Goal: Task Accomplishment & Management: Manage account settings

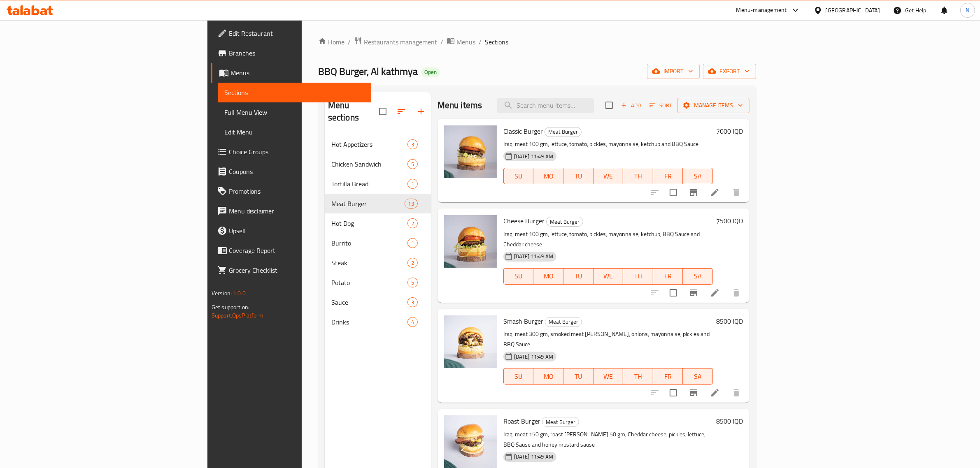
click at [743, 316] on h6 "8500 IQD" at bounding box center [729, 322] width 27 height 12
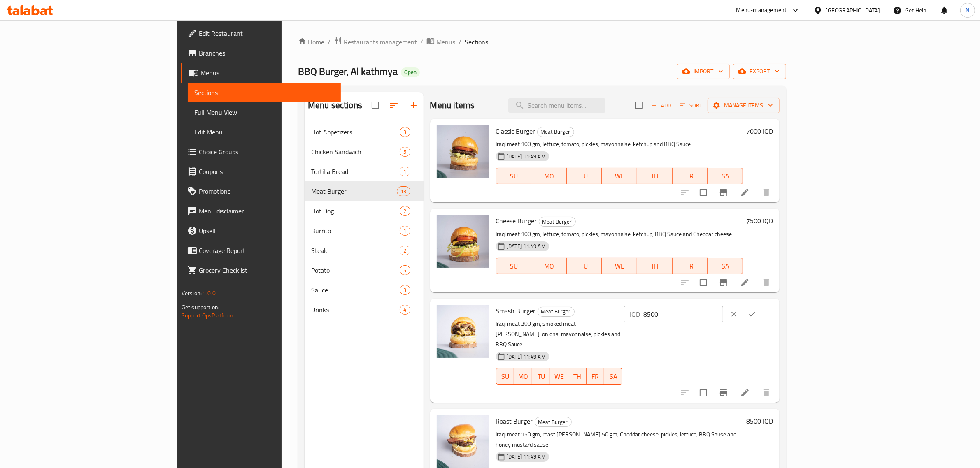
drag, startPoint x: 847, startPoint y: 312, endPoint x: 755, endPoint y: 307, distance: 91.5
click at [755, 307] on div "Smash Burger Meat Burger Iraqi meat 300 gm, smoked meat [PERSON_NAME], onions, …" at bounding box center [634, 351] width 284 height 98
click at [723, 317] on input "9500" at bounding box center [683, 314] width 80 height 16
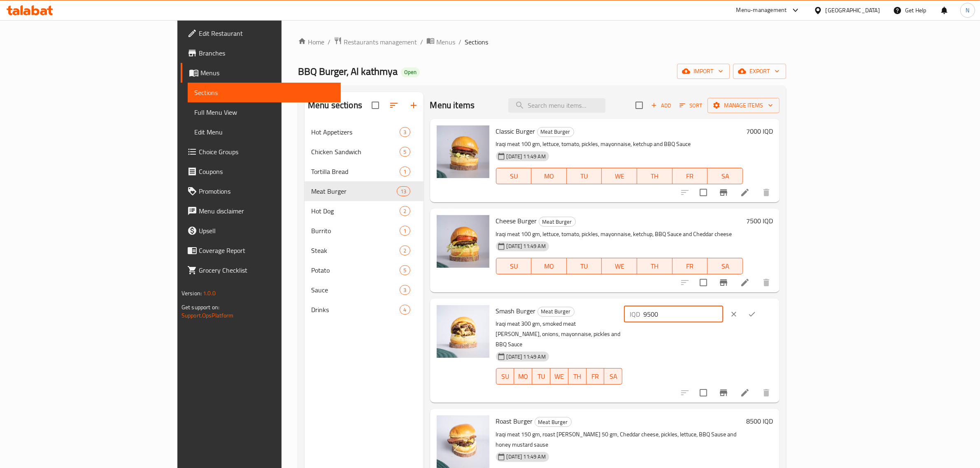
click at [723, 317] on input "9500" at bounding box center [683, 314] width 80 height 16
type input "9500"
click at [755, 315] on icon "ok" at bounding box center [752, 314] width 6 height 5
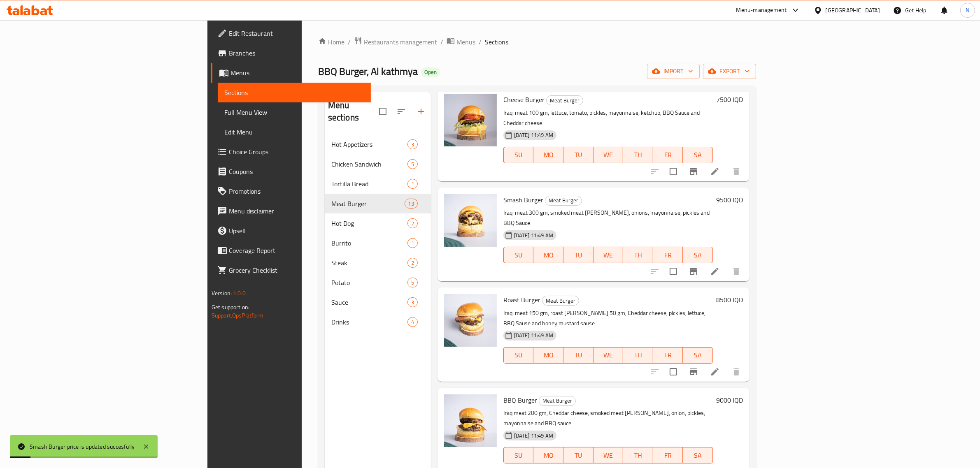
scroll to position [154, 0]
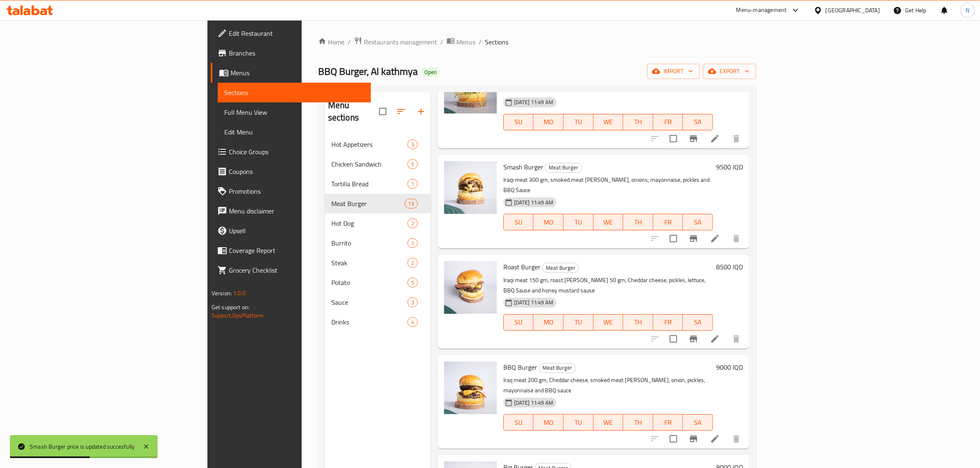
click at [743, 362] on h6 "9000 IQD" at bounding box center [729, 368] width 27 height 12
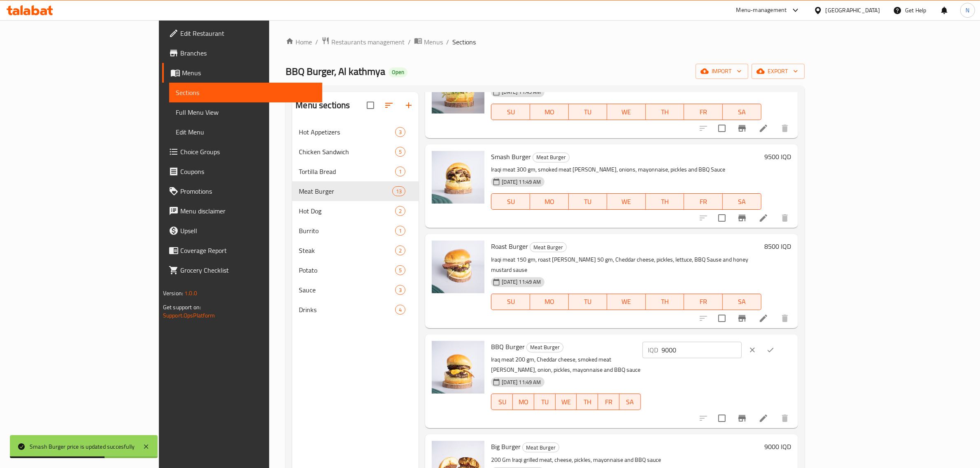
click at [741, 342] on input "9000" at bounding box center [702, 350] width 80 height 16
paste input "5"
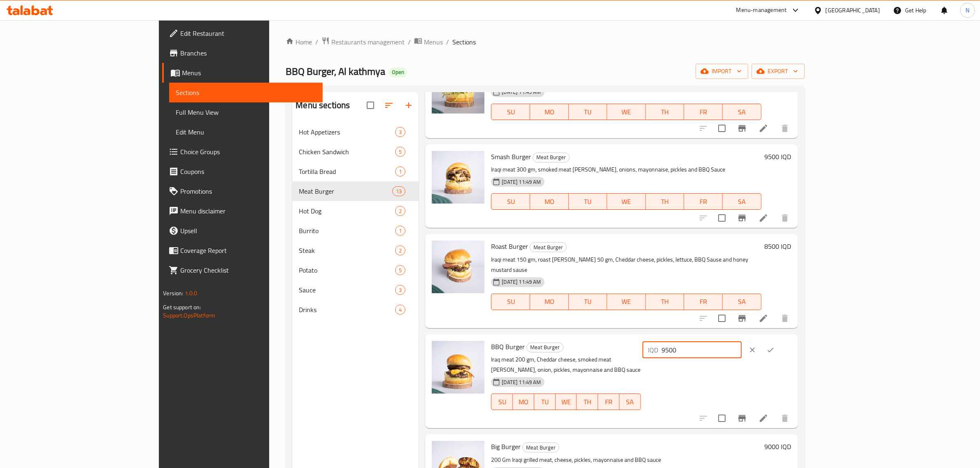
type input "9500"
click at [779, 345] on button "ok" at bounding box center [770, 350] width 18 height 18
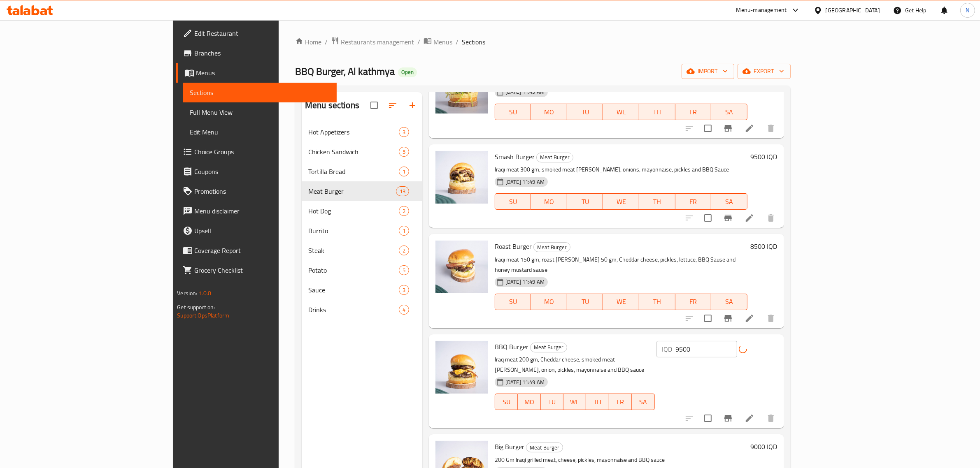
scroll to position [206, 0]
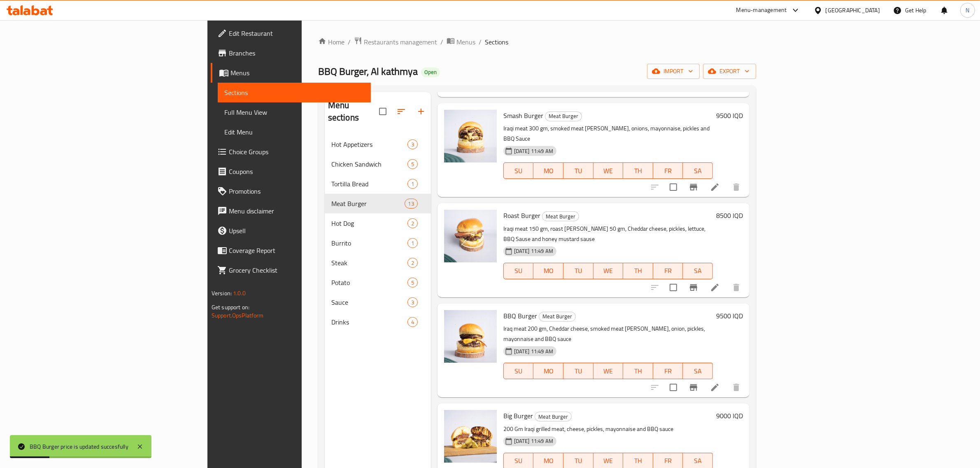
click at [743, 410] on h6 "9000 IQD" at bounding box center [729, 416] width 27 height 12
paste input "5"
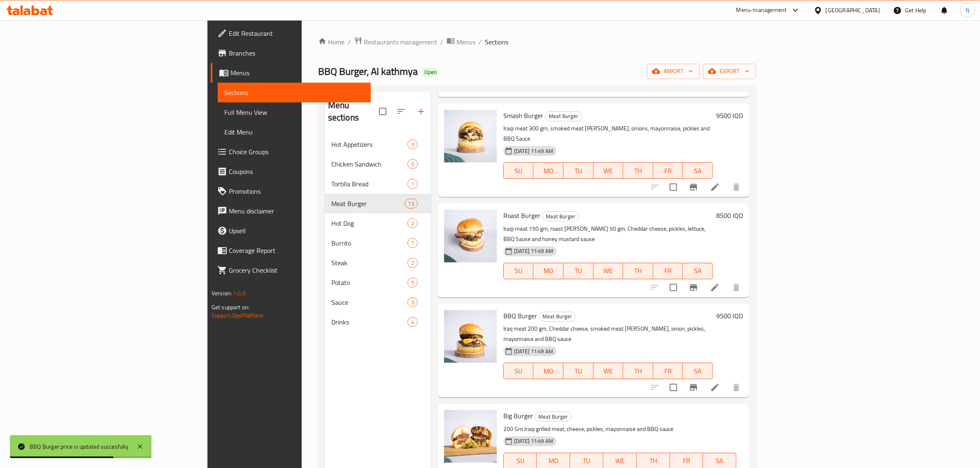
type input "9500"
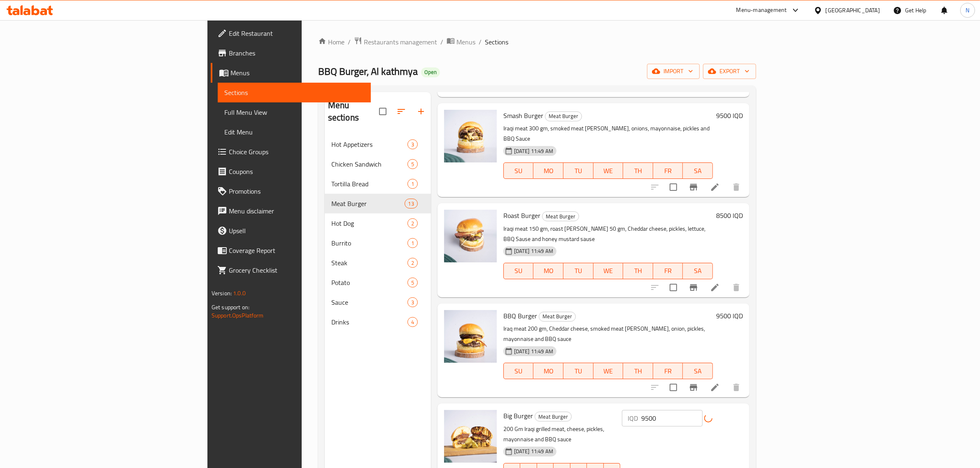
click at [564, 410] on h6 "Big Burger Meat Burger" at bounding box center [561, 416] width 117 height 12
click at [17, 7] on icon at bounding box center [30, 10] width 46 height 10
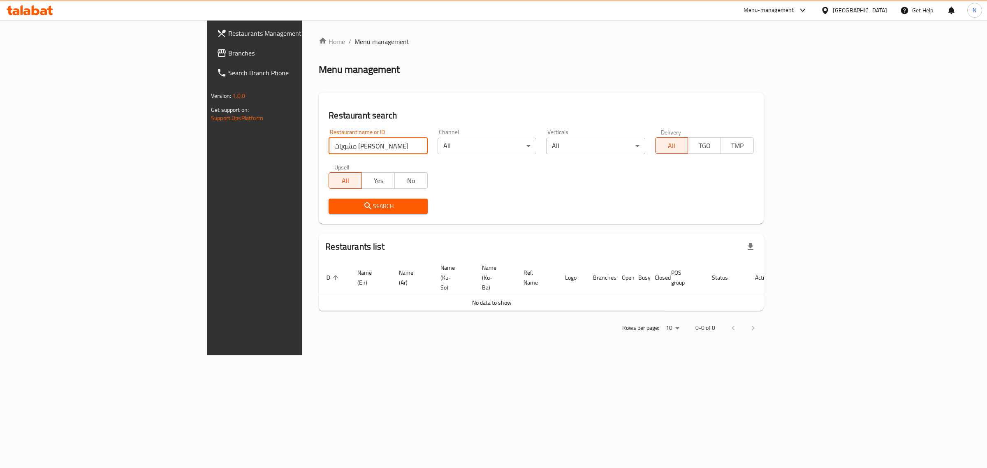
click at [329, 149] on input "مشويات العتبر" at bounding box center [378, 146] width 99 height 16
type input "مشويات العنبر"
click button "Search" at bounding box center [378, 206] width 99 height 15
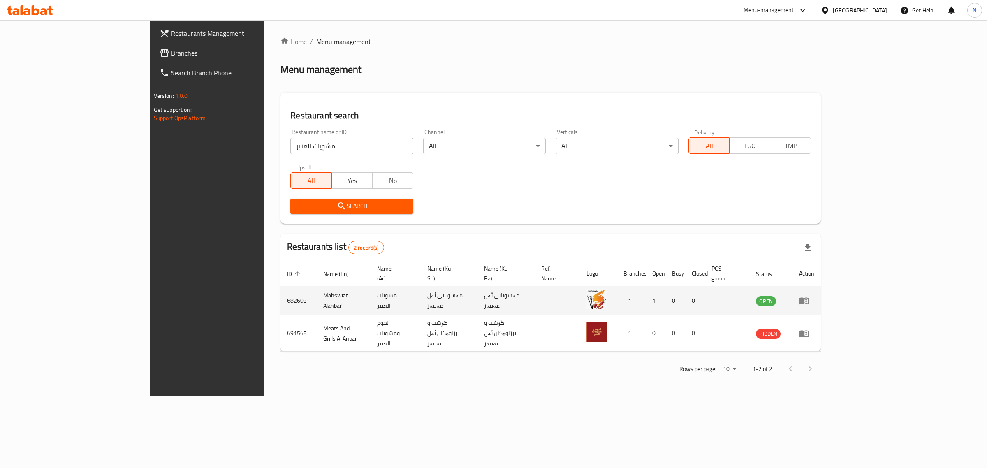
click at [317, 291] on td "Mahswiat Alanbar" at bounding box center [344, 300] width 54 height 29
copy td "Mahswiat Alanbar"
click at [46, 0] on div "Menu-management Iraq Get Help N" at bounding box center [493, 10] width 987 height 20
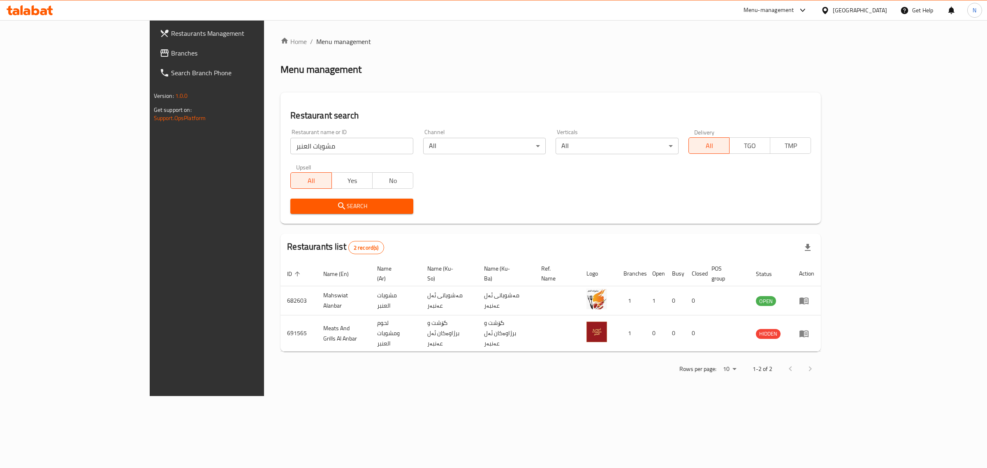
click at [43, 5] on div at bounding box center [30, 10] width 60 height 16
click at [44, 12] on icon at bounding box center [43, 11] width 7 height 7
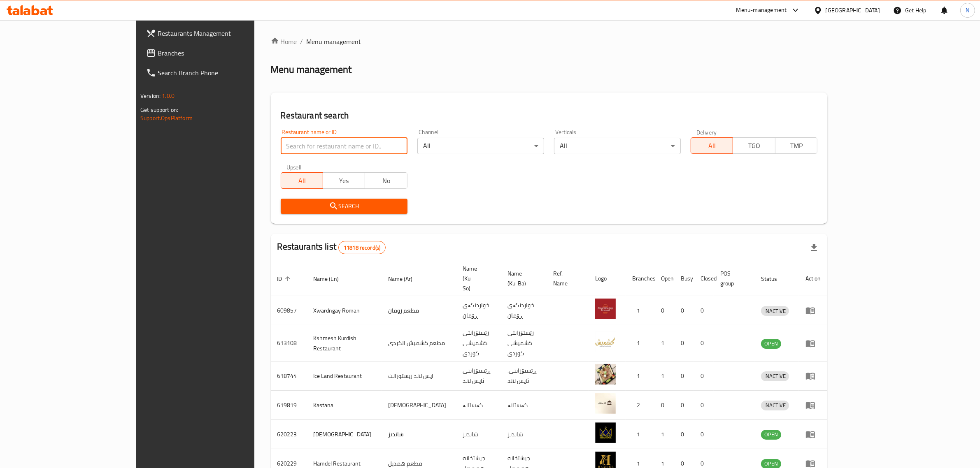
click at [281, 152] on input "search" at bounding box center [344, 146] width 127 height 16
paste input "706848"
type input "706848"
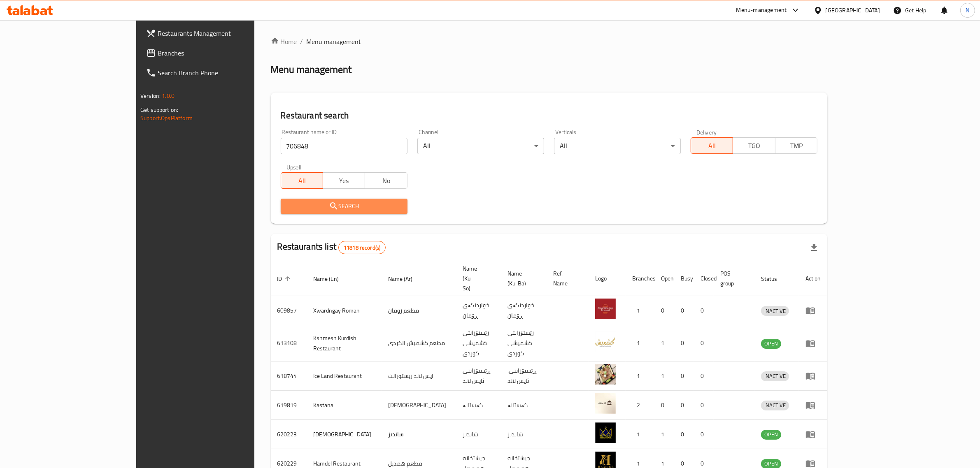
click at [295, 204] on span "Search" at bounding box center [344, 206] width 114 height 10
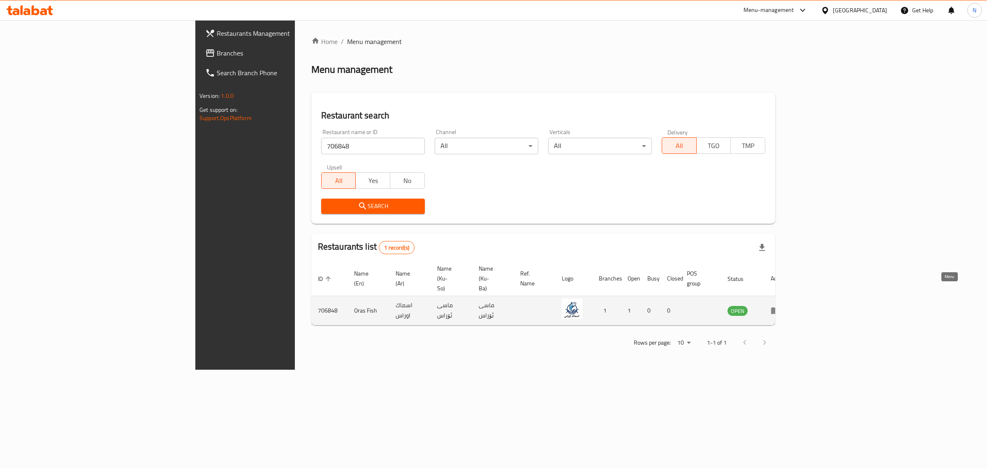
click at [781, 308] on icon "enhanced table" at bounding box center [775, 311] width 9 height 7
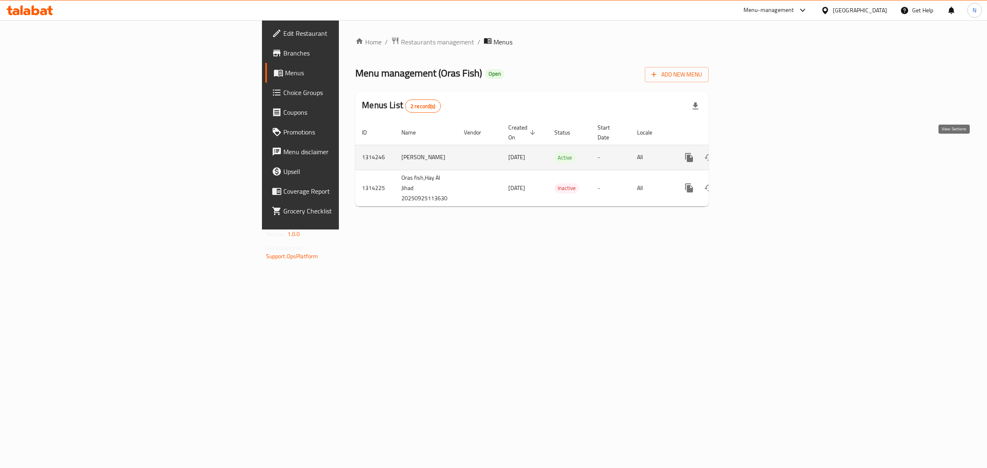
click at [754, 153] on icon "enhanced table" at bounding box center [749, 158] width 10 height 10
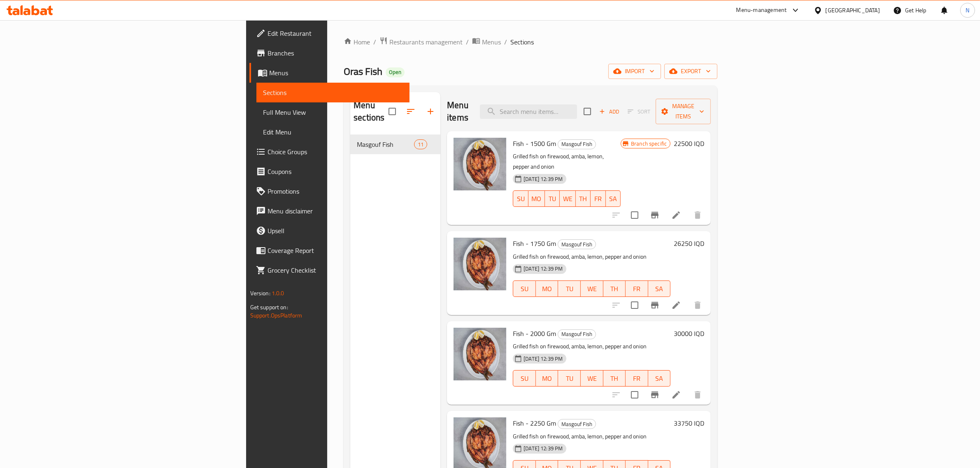
click at [34, 11] on icon at bounding box center [36, 10] width 8 height 10
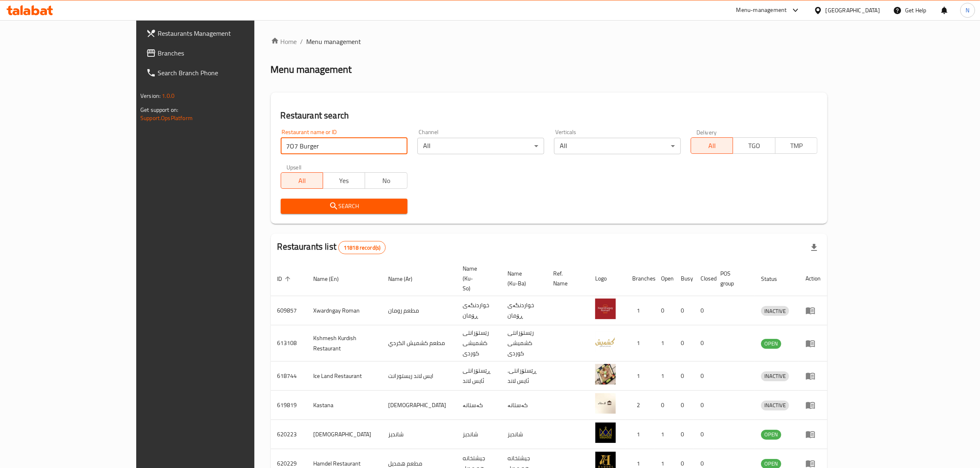
type input "7O7 Burger"
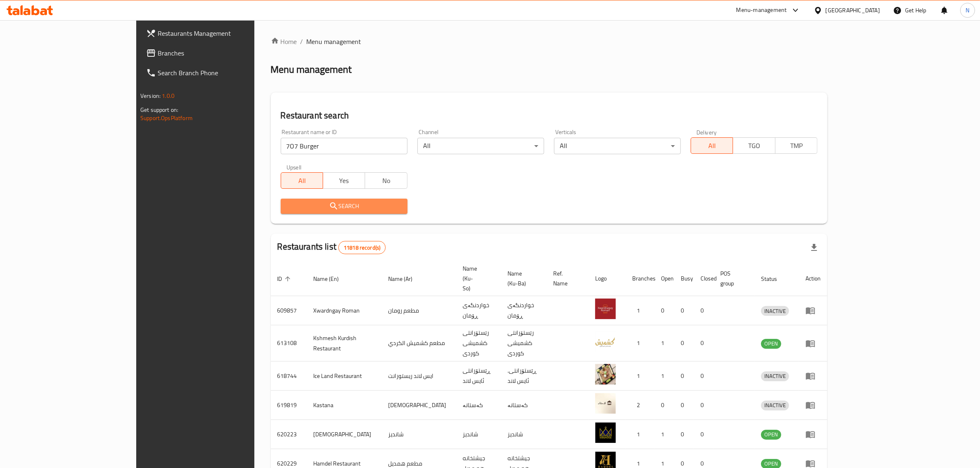
click at [302, 204] on span "Search" at bounding box center [344, 206] width 114 height 10
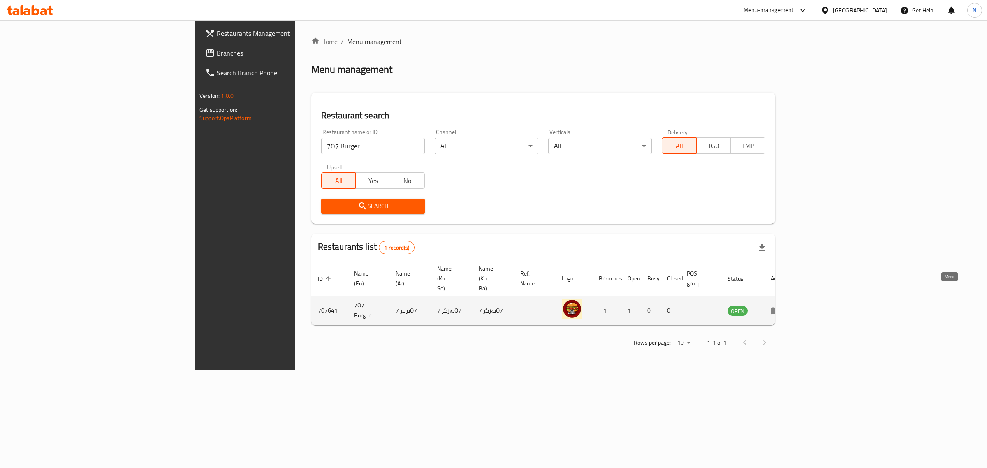
click at [781, 308] on icon "enhanced table" at bounding box center [775, 311] width 9 height 7
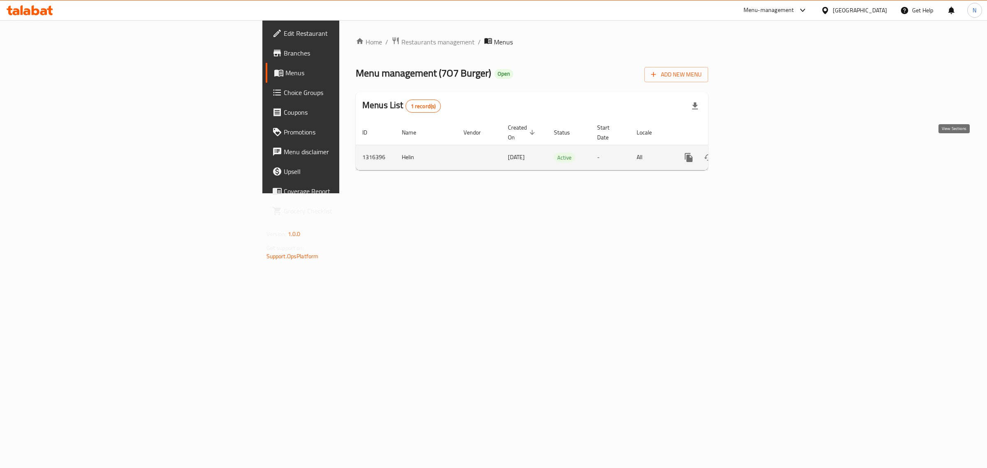
click at [753, 153] on icon "enhanced table" at bounding box center [748, 158] width 10 height 10
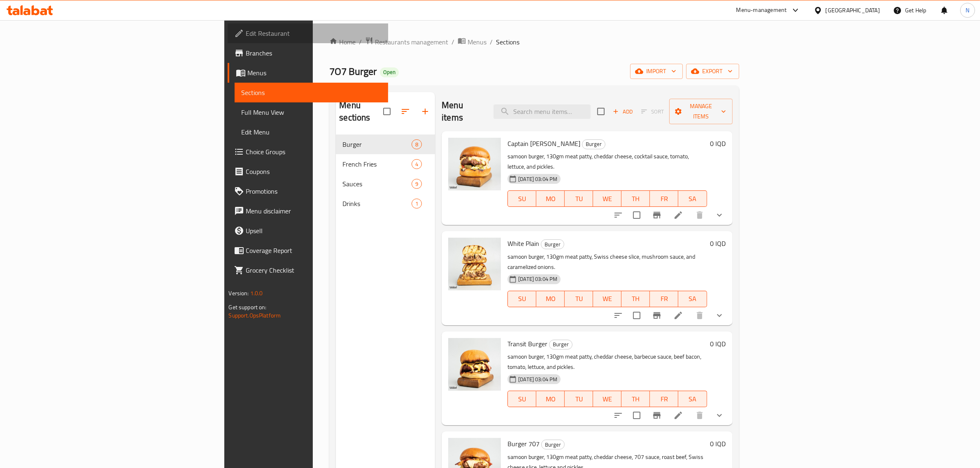
click at [246, 34] on span "Edit Restaurant" at bounding box center [314, 33] width 136 height 10
